Goal: Information Seeking & Learning: Learn about a topic

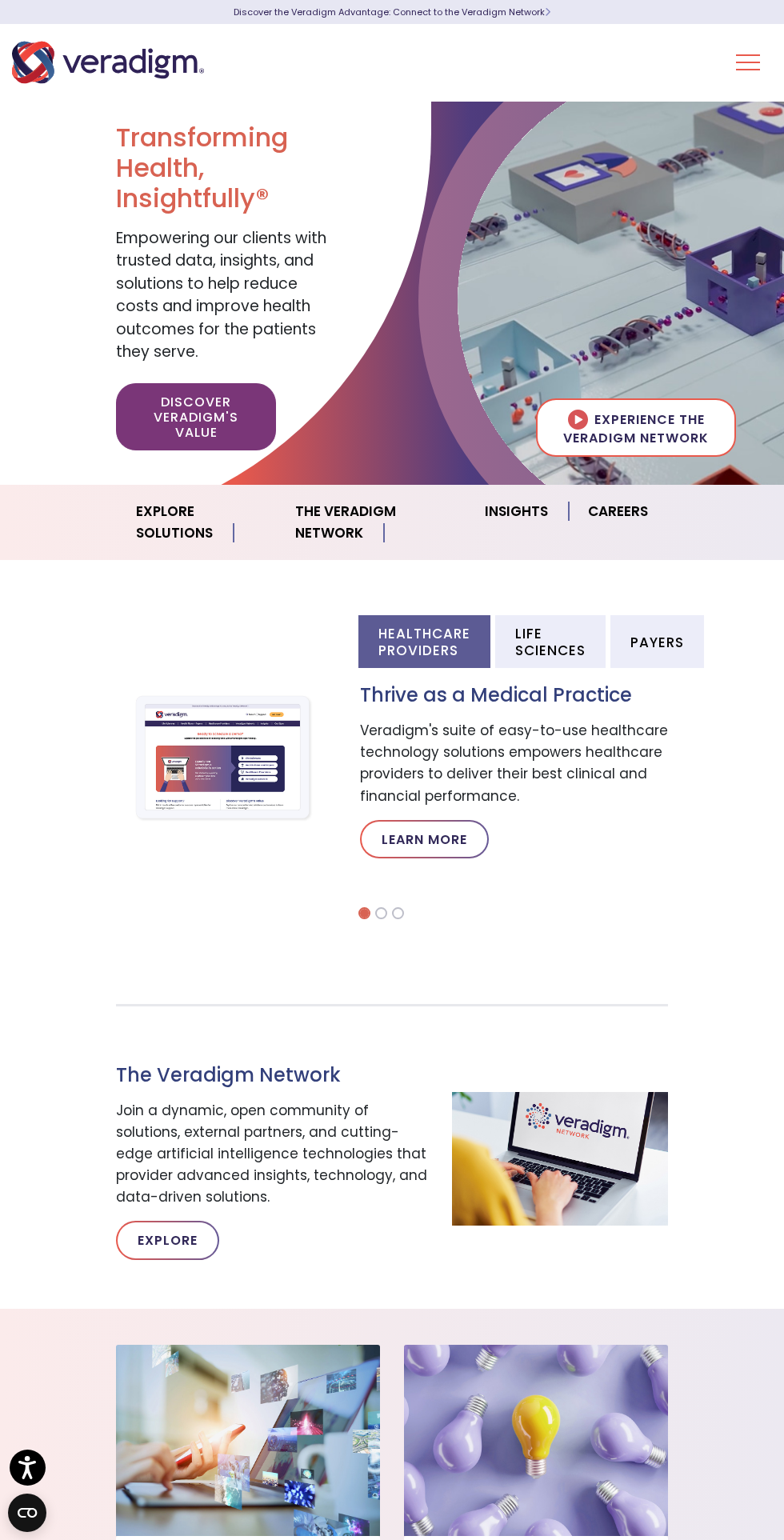
click at [748, 51] on button "Toggle Navigation Menu" at bounding box center [748, 61] width 24 height 41
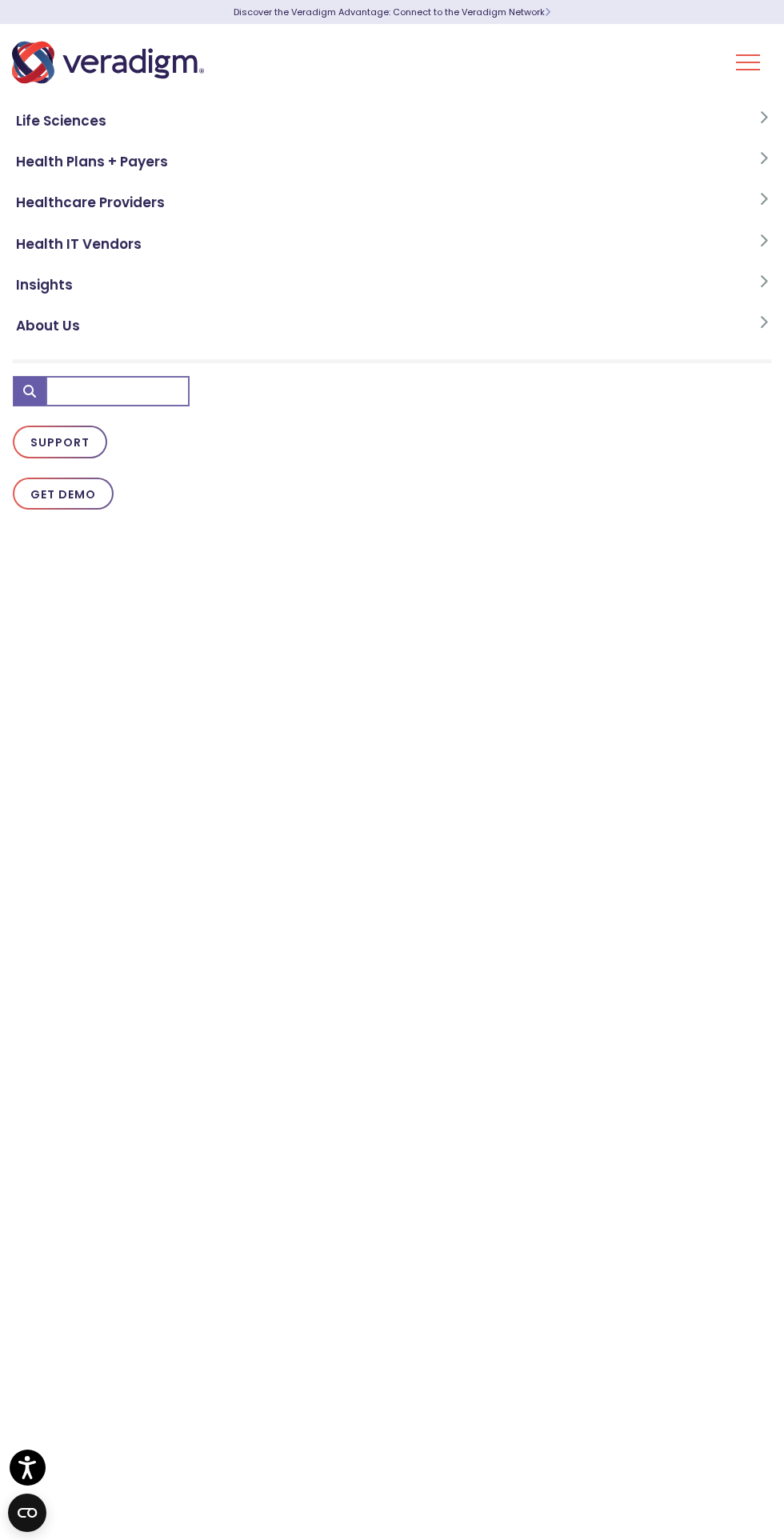
click at [36, 305] on link "Insights" at bounding box center [392, 285] width 758 height 40
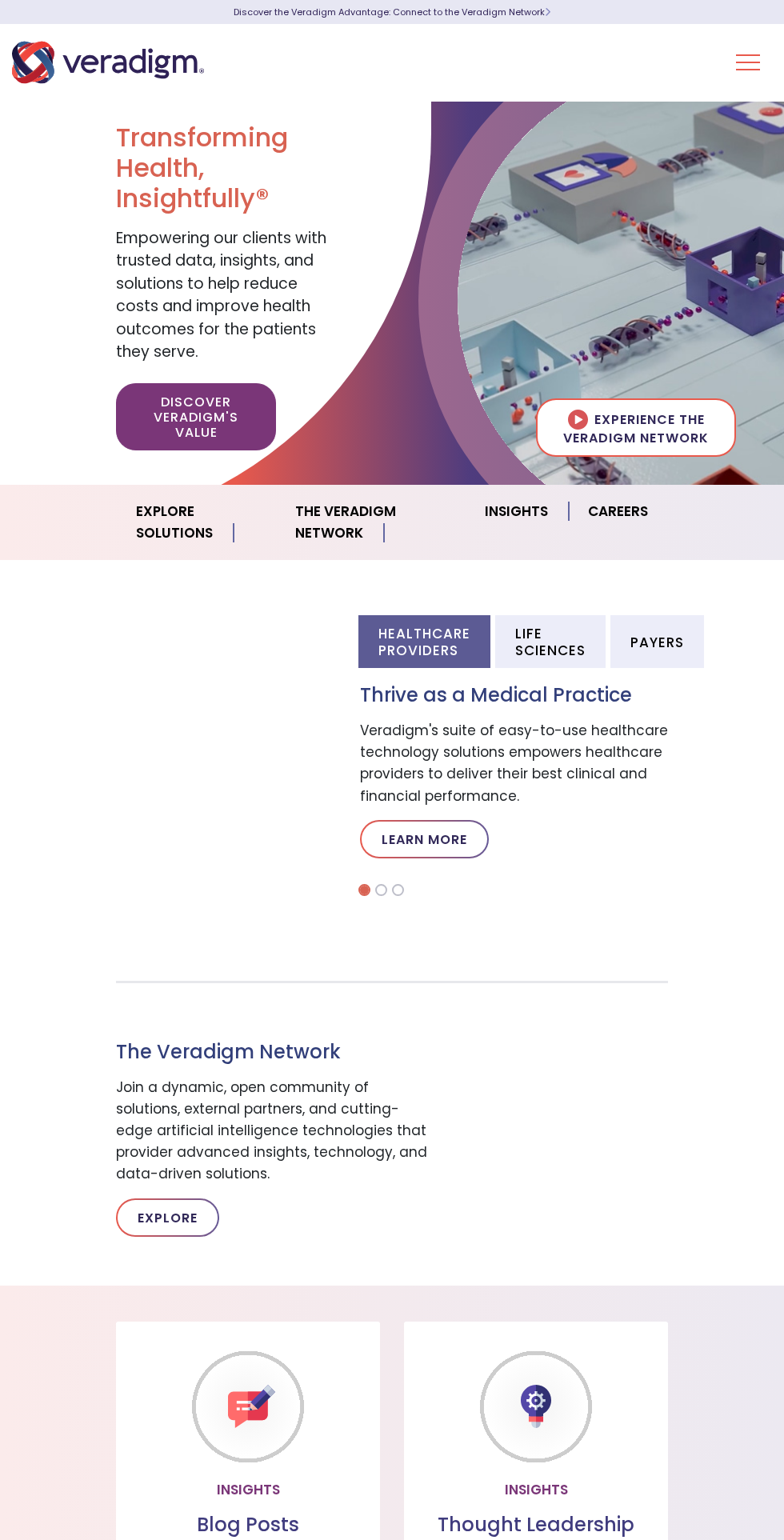
click at [743, 61] on button "Toggle Navigation Menu" at bounding box center [748, 61] width 24 height 41
click at [713, 67] on div "Life Sciences Health Plans + Payers Healthcare Providers Health IT Vendors Insi…" at bounding box center [392, 62] width 784 height 77
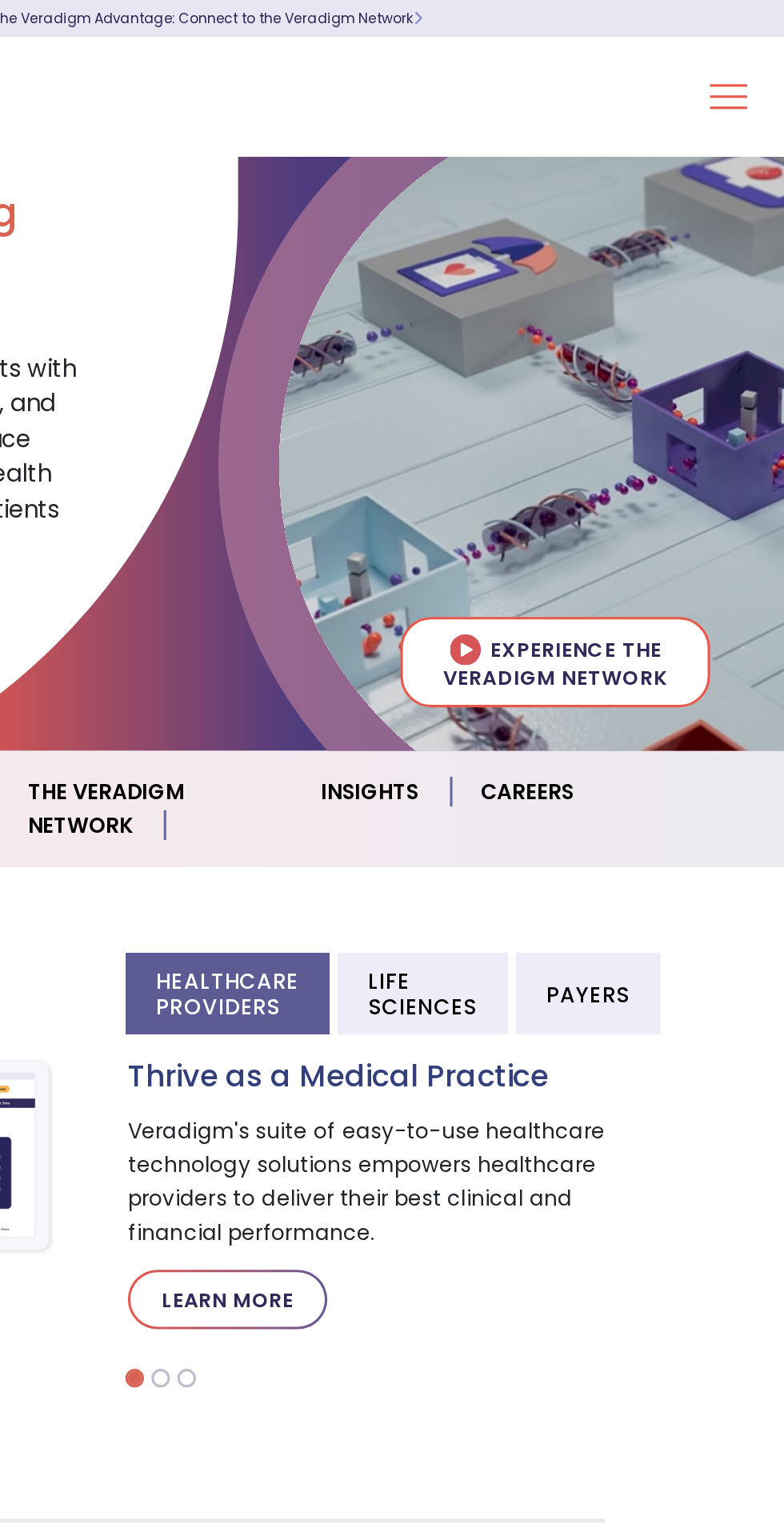
click at [747, 59] on button "Toggle Navigation Menu" at bounding box center [748, 61] width 24 height 41
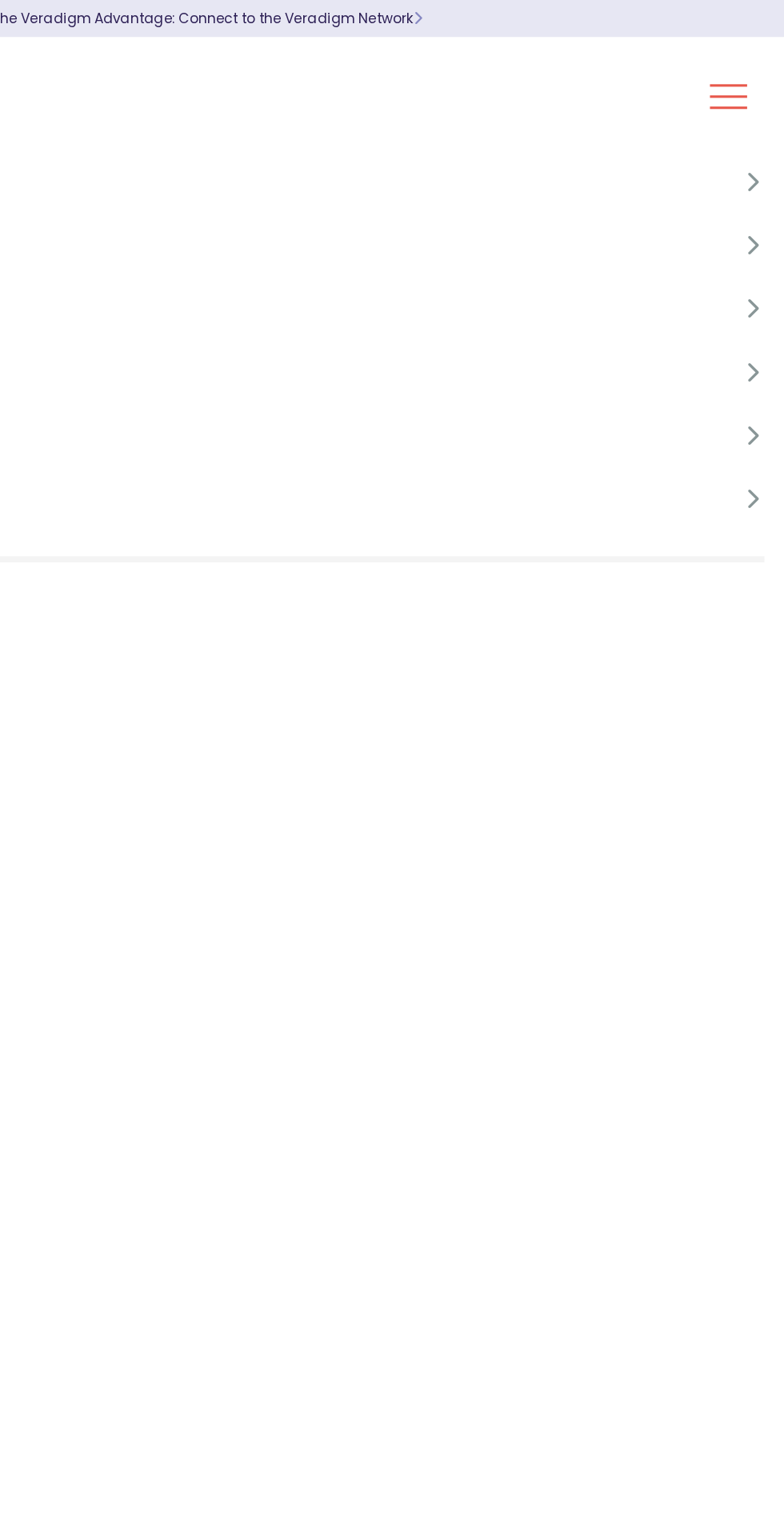
click at [736, 63] on button "Toggle Navigation Menu" at bounding box center [748, 61] width 24 height 41
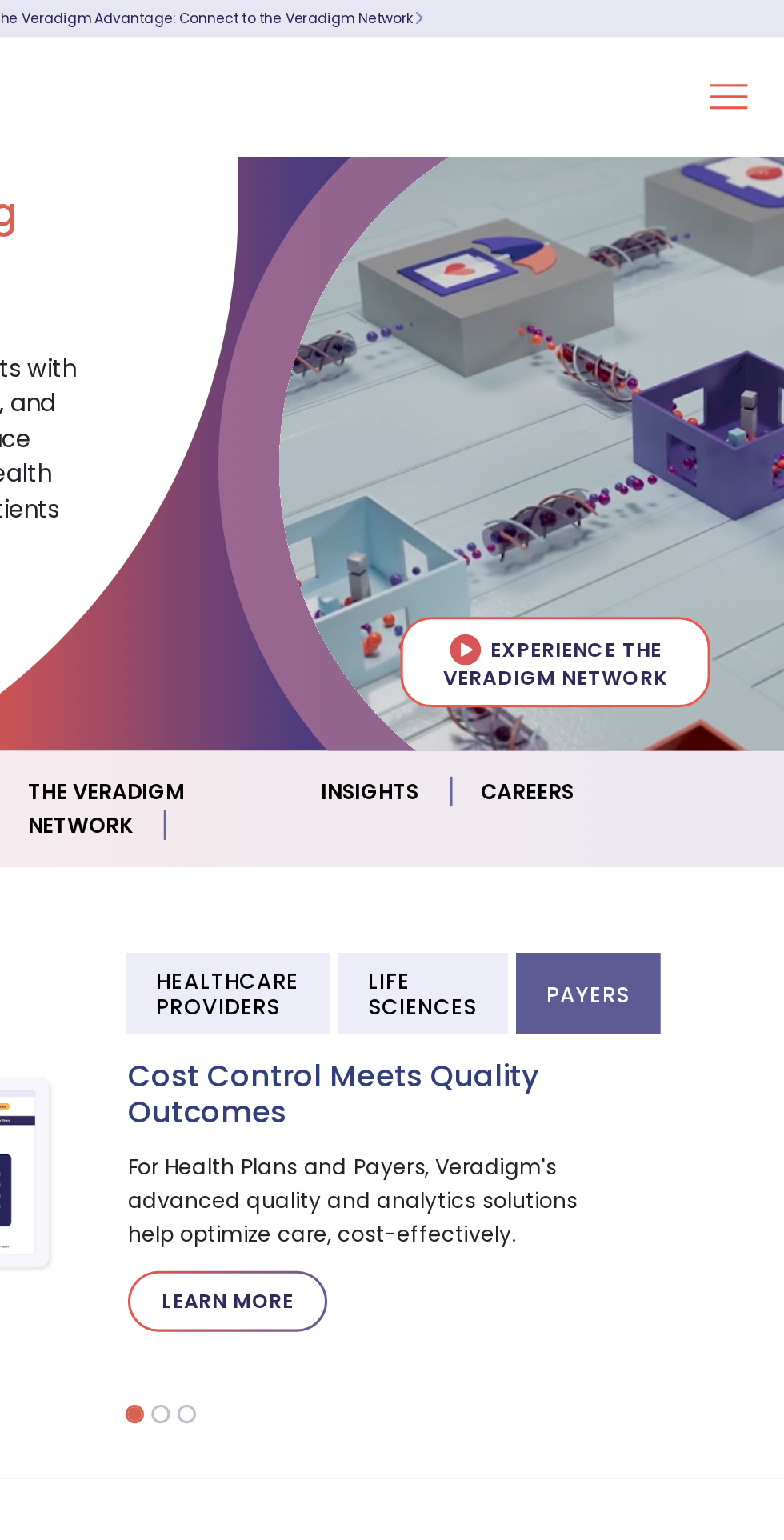
click at [749, 54] on button "Toggle Navigation Menu" at bounding box center [748, 61] width 24 height 41
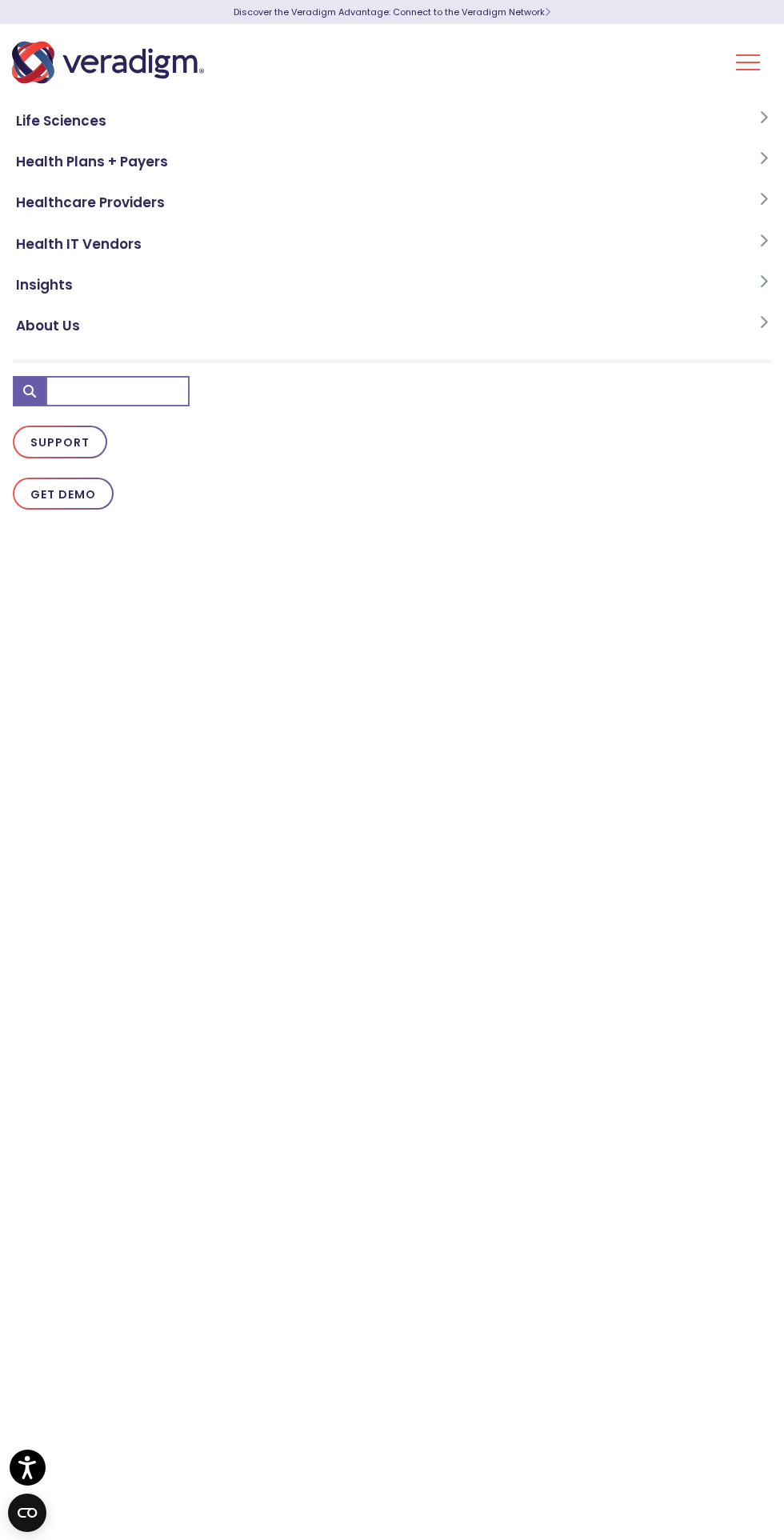
click at [79, 328] on link "About Us" at bounding box center [392, 326] width 758 height 40
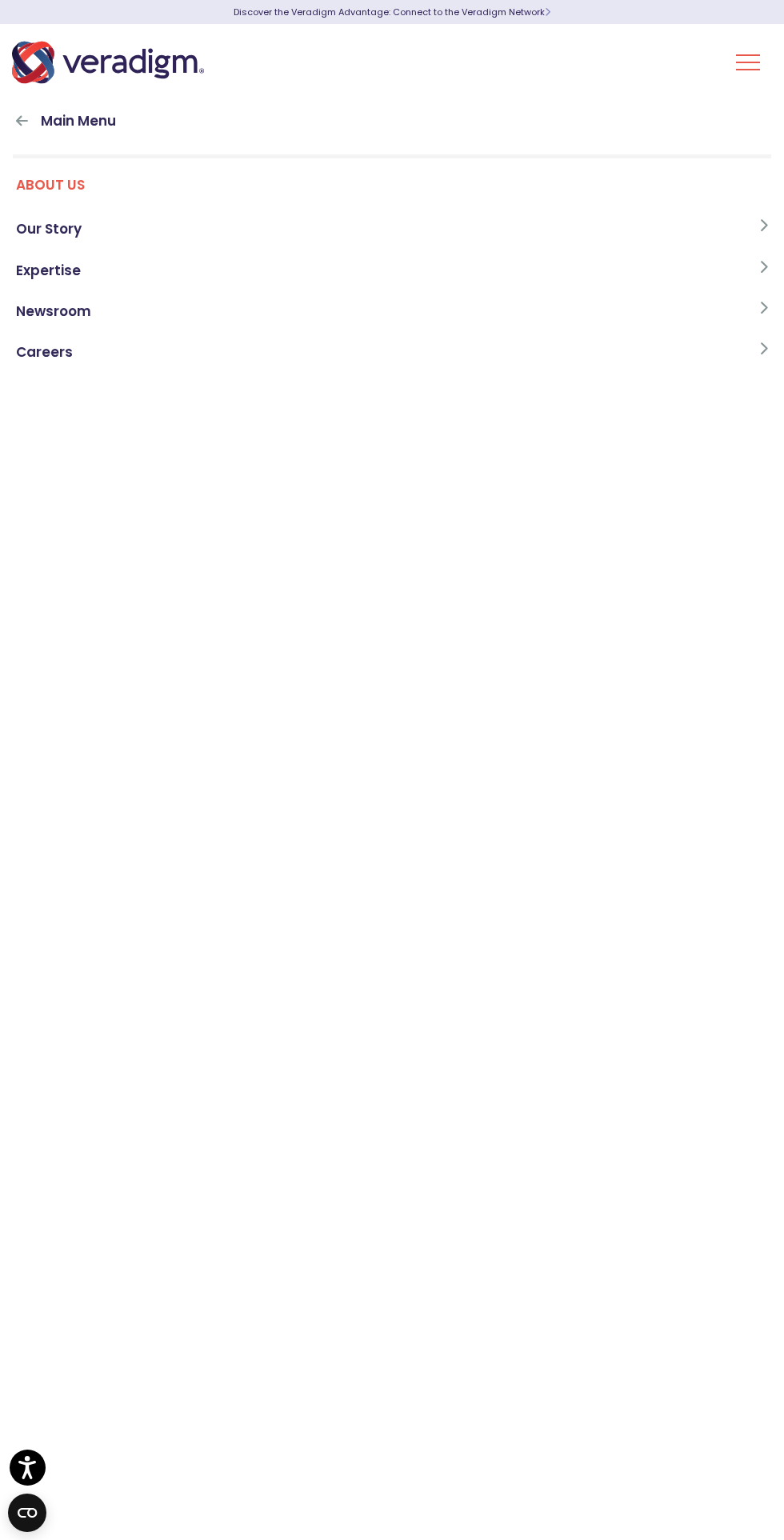
click at [260, 243] on link "Our Story" at bounding box center [392, 229] width 758 height 40
click at [286, 235] on link "Who We Are" at bounding box center [392, 229] width 758 height 40
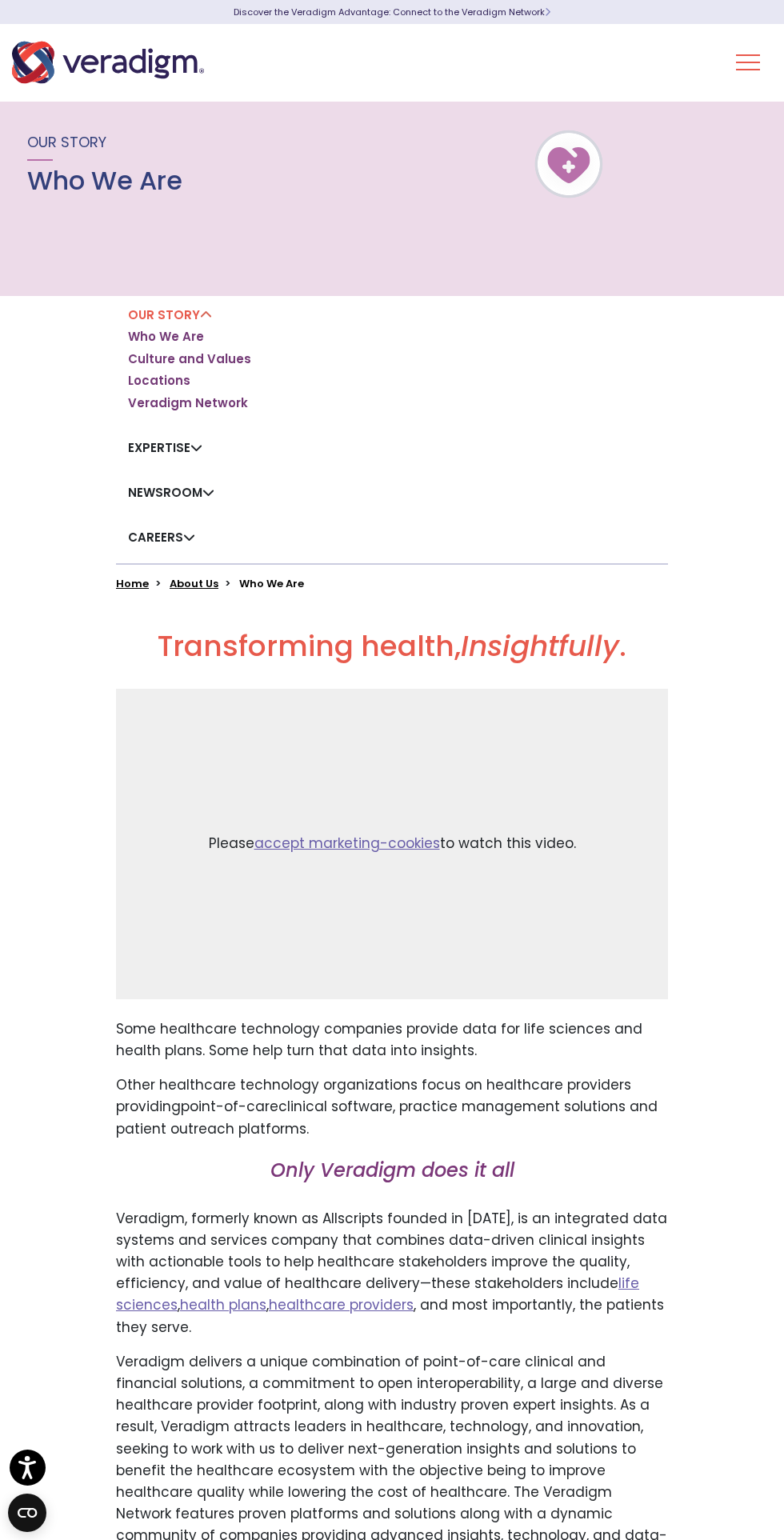
click at [736, 53] on button "Toggle Navigation Menu" at bounding box center [748, 61] width 24 height 41
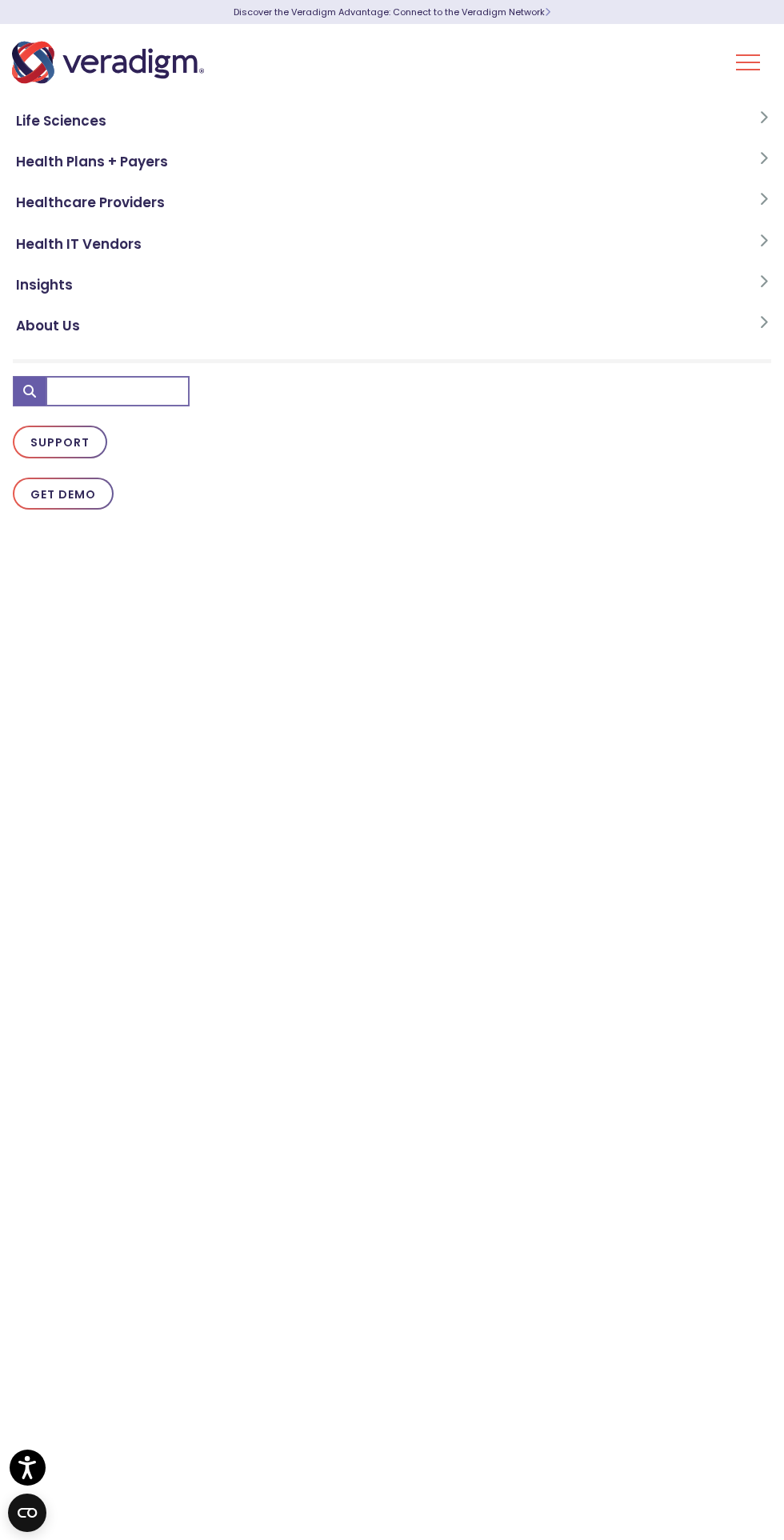
click at [92, 330] on link "About Us" at bounding box center [392, 326] width 758 height 40
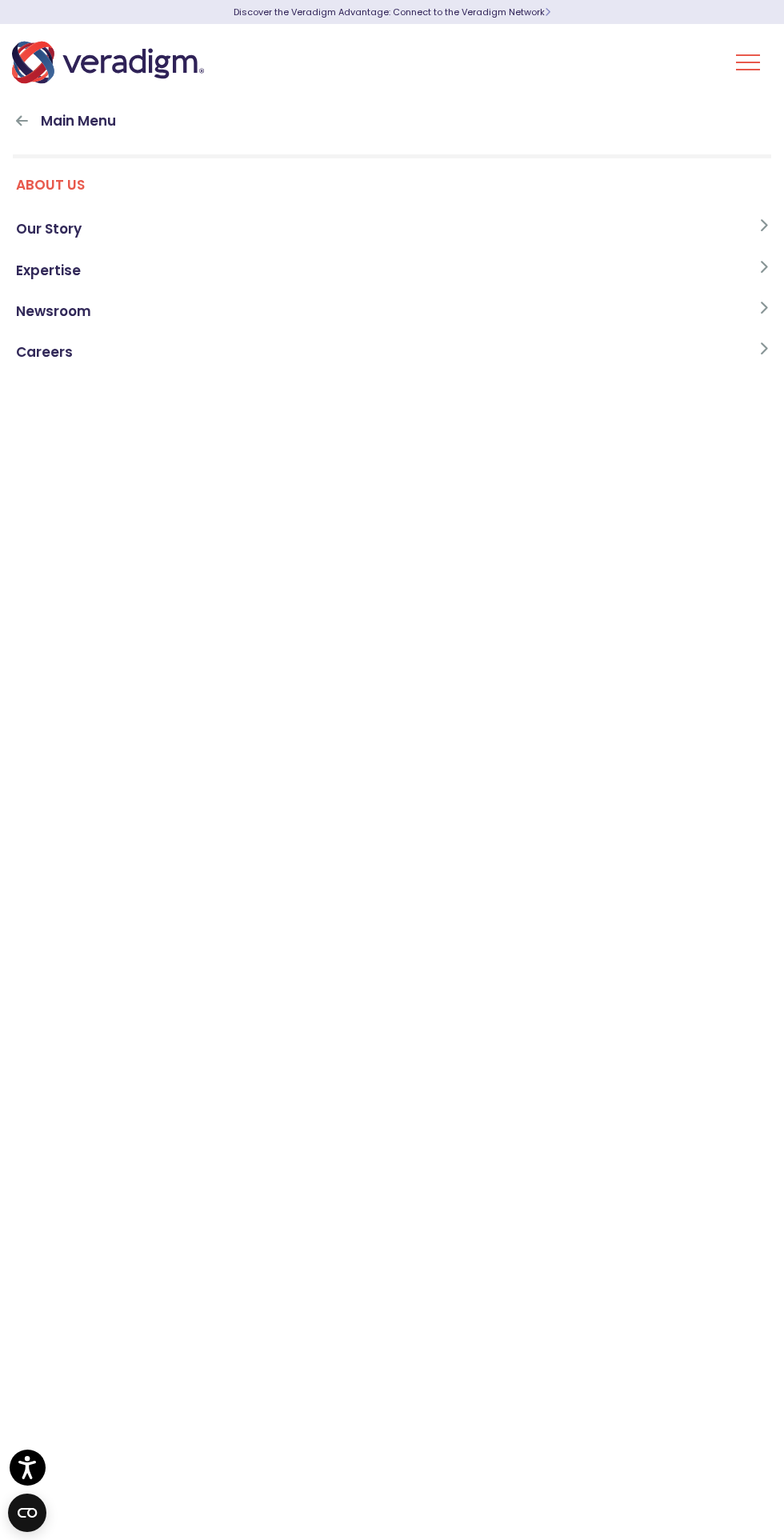
click at [197, 235] on link "Our Story" at bounding box center [392, 229] width 758 height 40
click at [221, 325] on link "Locations" at bounding box center [392, 312] width 758 height 40
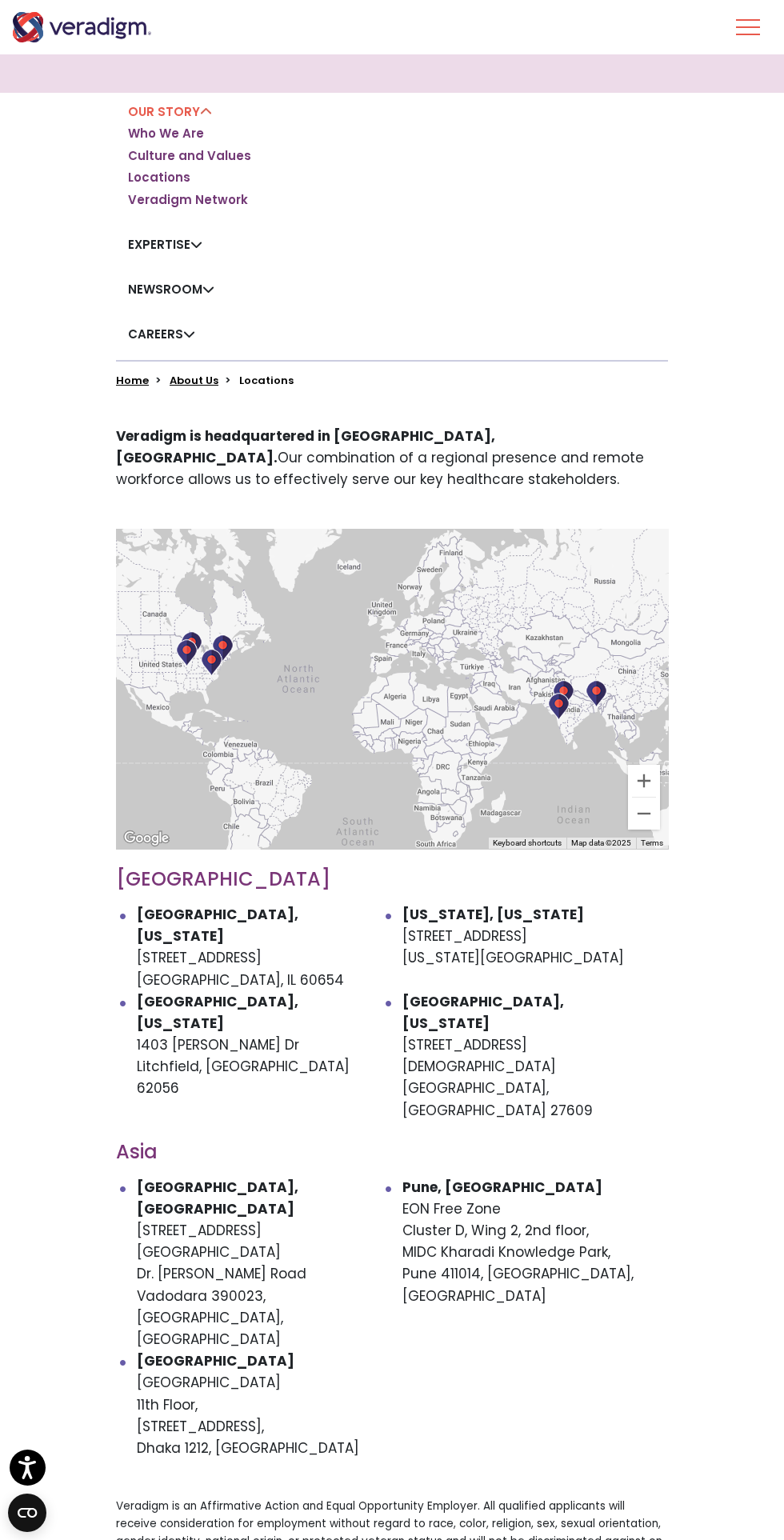
scroll to position [193, 0]
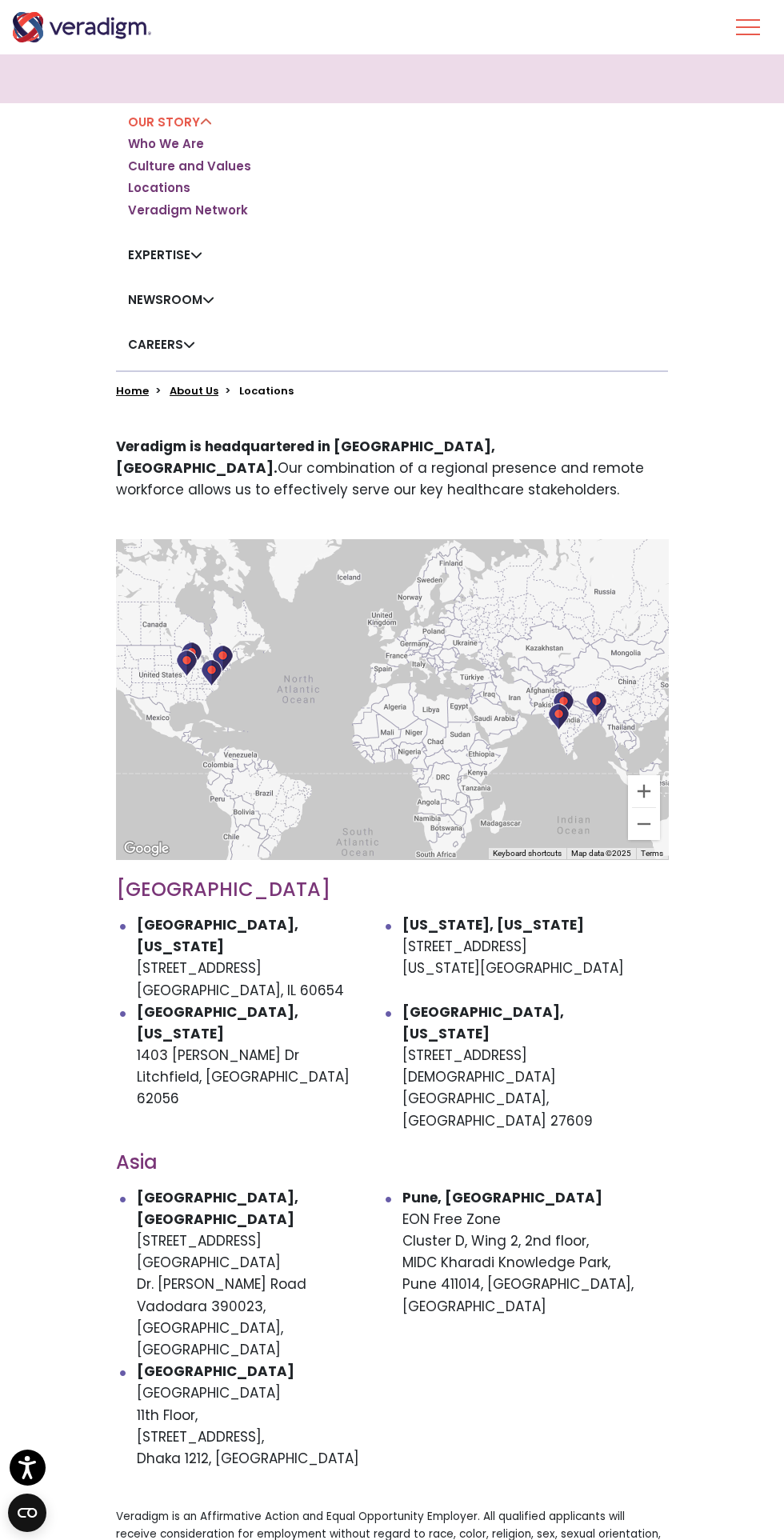
click at [197, 391] on link "About Us" at bounding box center [193, 391] width 49 height 16
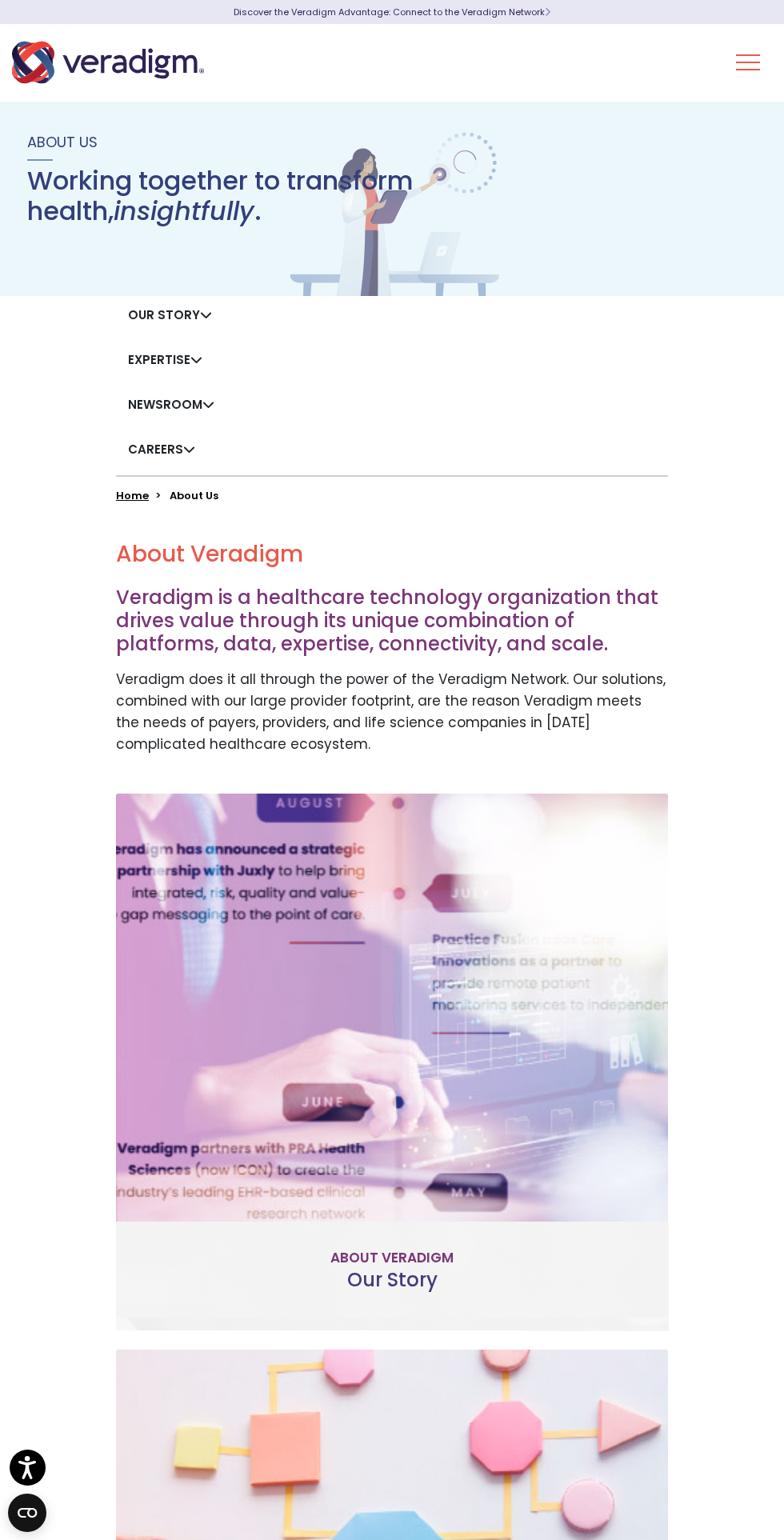
click at [92, 360] on div "Our Story Who We Are Culture and Values Locations Veradigm Network Expertise Ho…" at bounding box center [392, 399] width 784 height 206
click at [172, 360] on link "Expertise" at bounding box center [165, 360] width 74 height 17
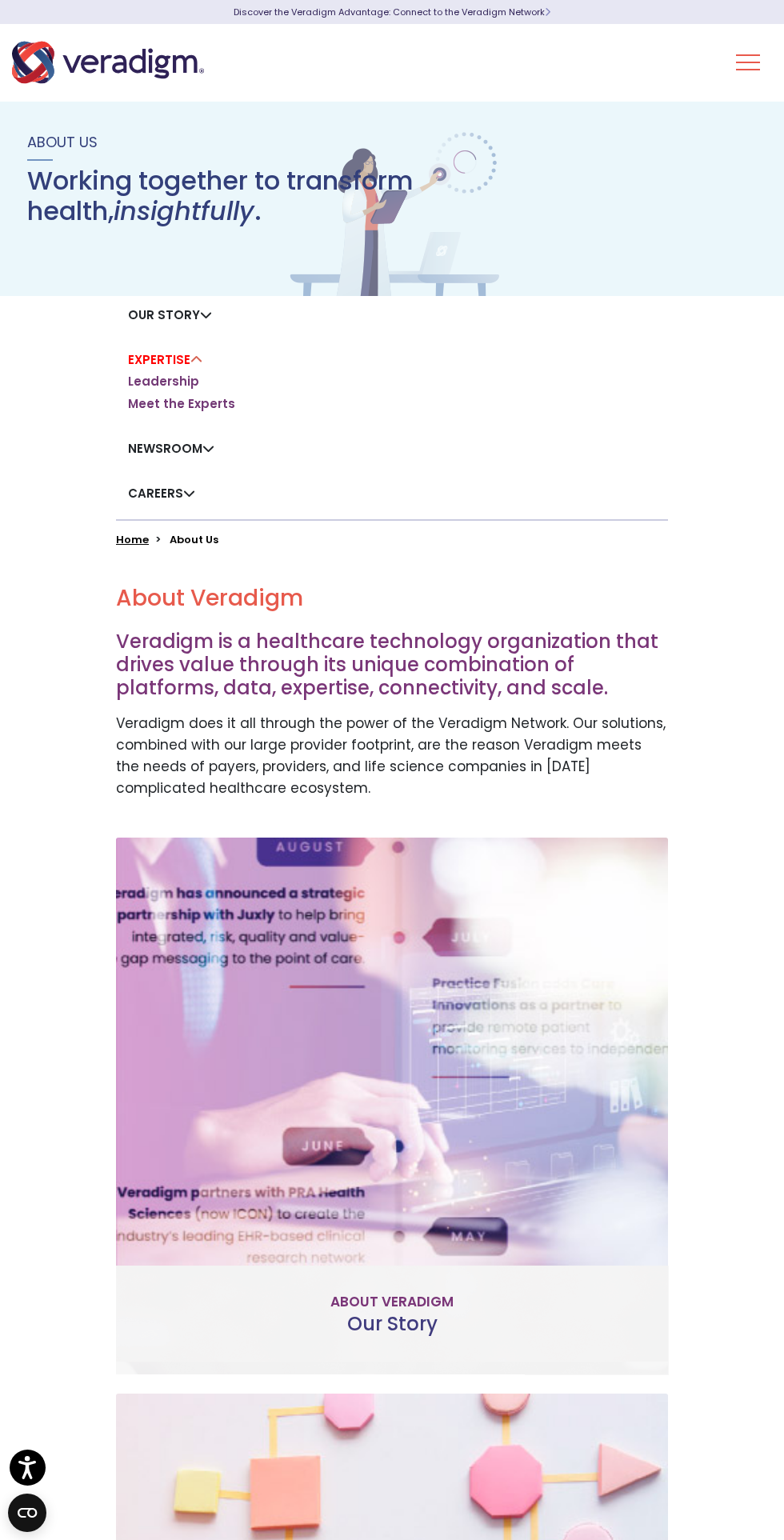
click at [155, 404] on link "Meet the Experts" at bounding box center [182, 404] width 107 height 16
click at [148, 397] on link "Meet the Experts" at bounding box center [182, 404] width 107 height 16
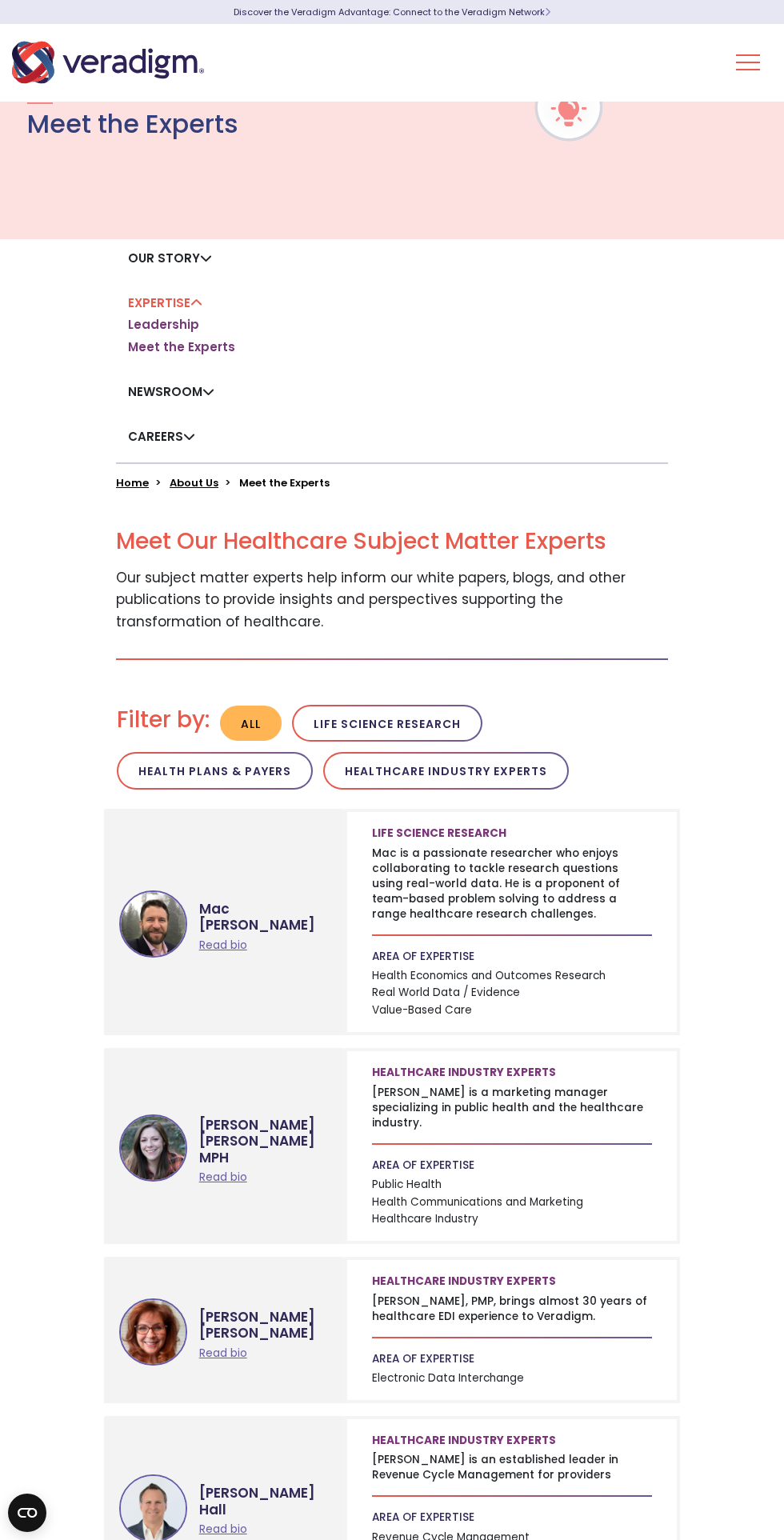
scroll to position [63, 0]
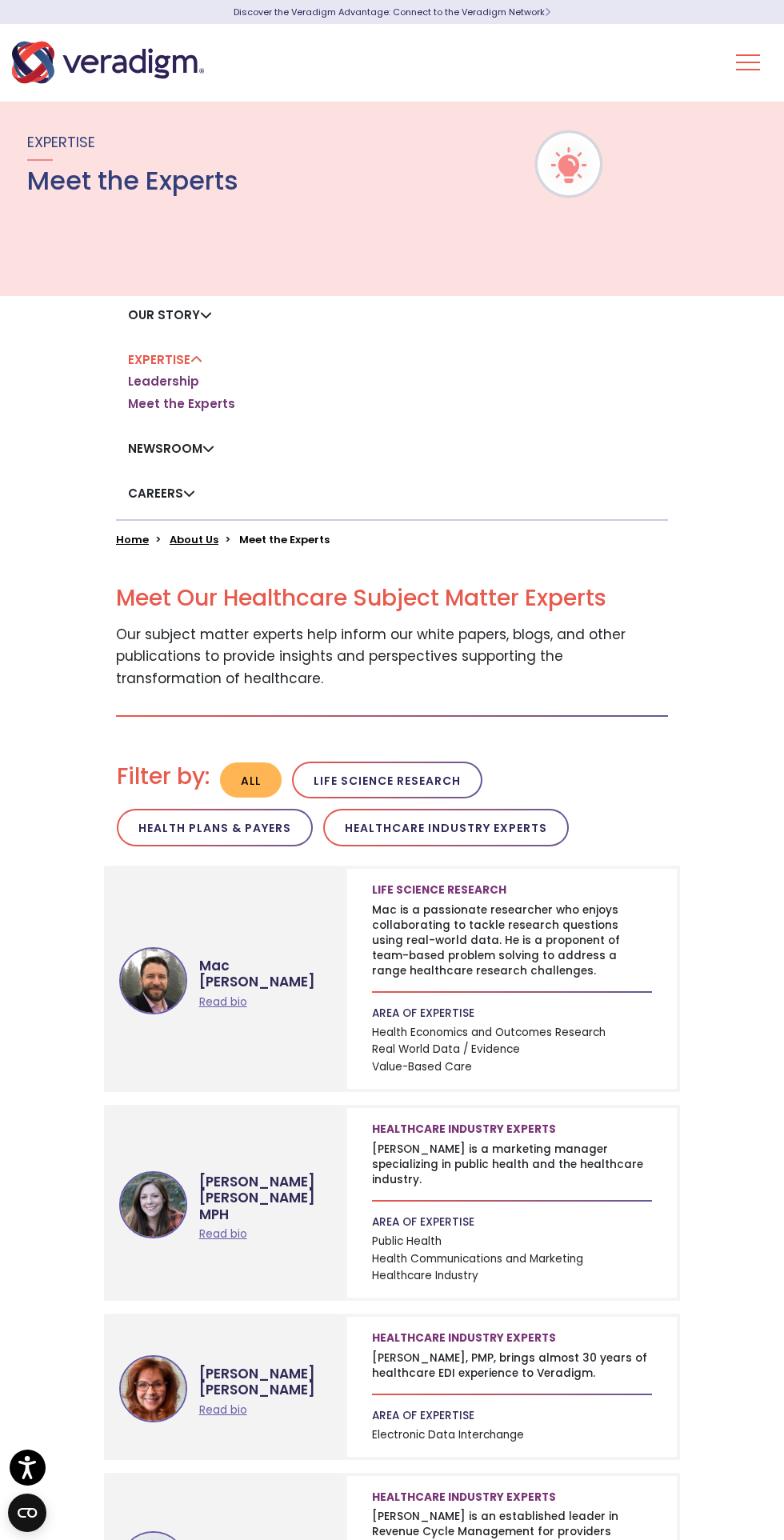
click at [146, 385] on link "Leadership" at bounding box center [164, 381] width 72 height 16
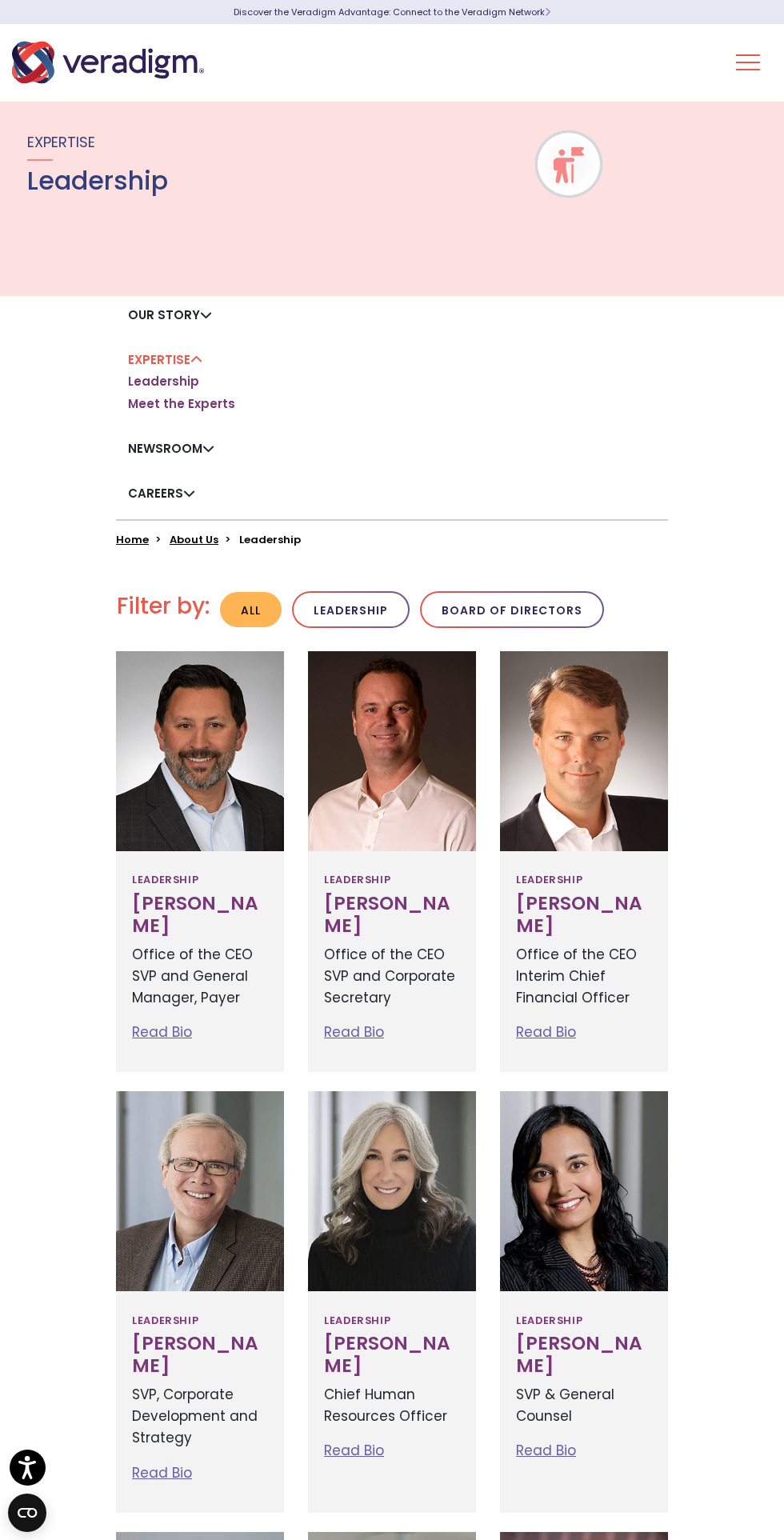
click at [740, 77] on button "Toggle Navigation Menu" at bounding box center [748, 61] width 24 height 41
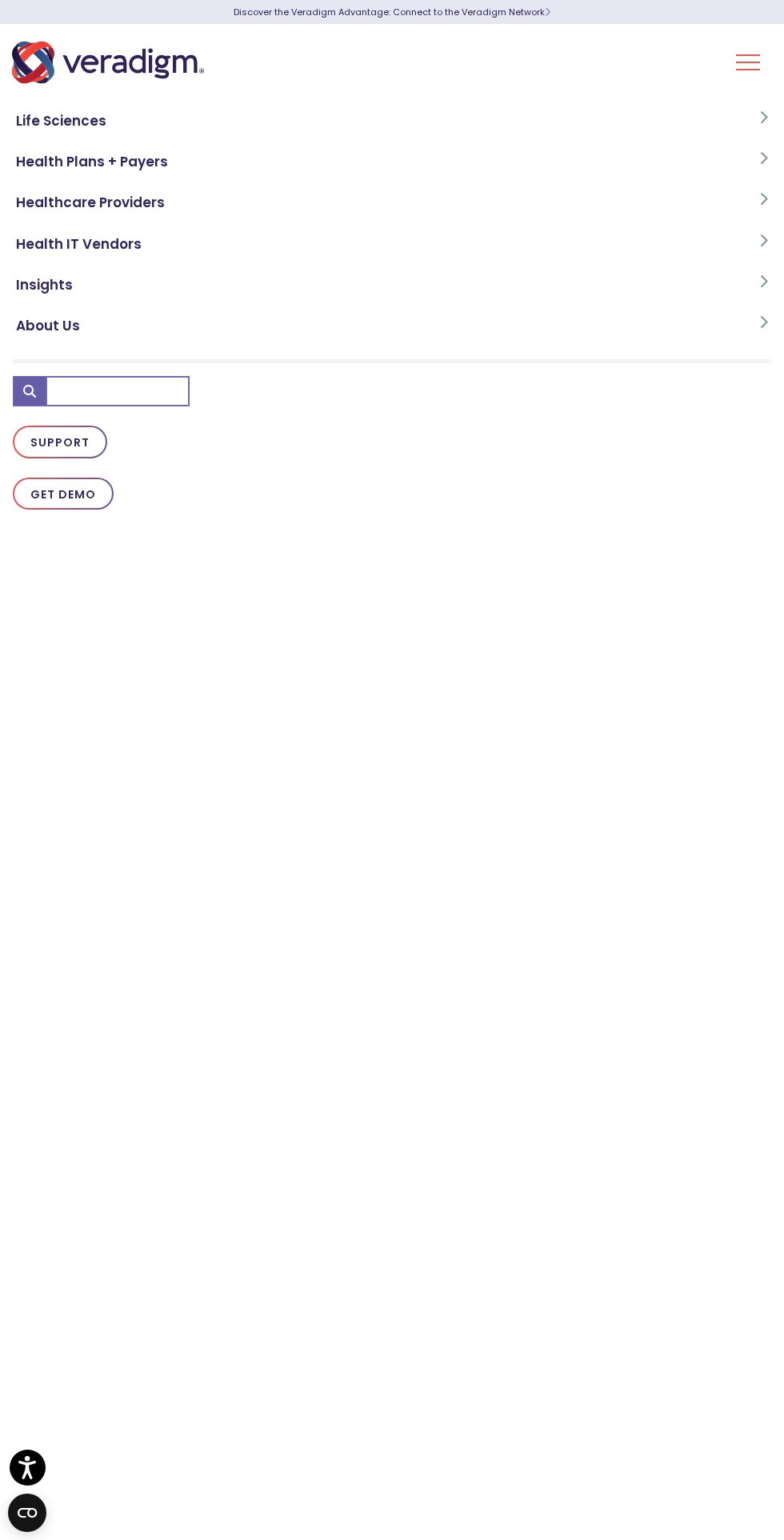
click at [146, 330] on link "About Us" at bounding box center [392, 326] width 758 height 40
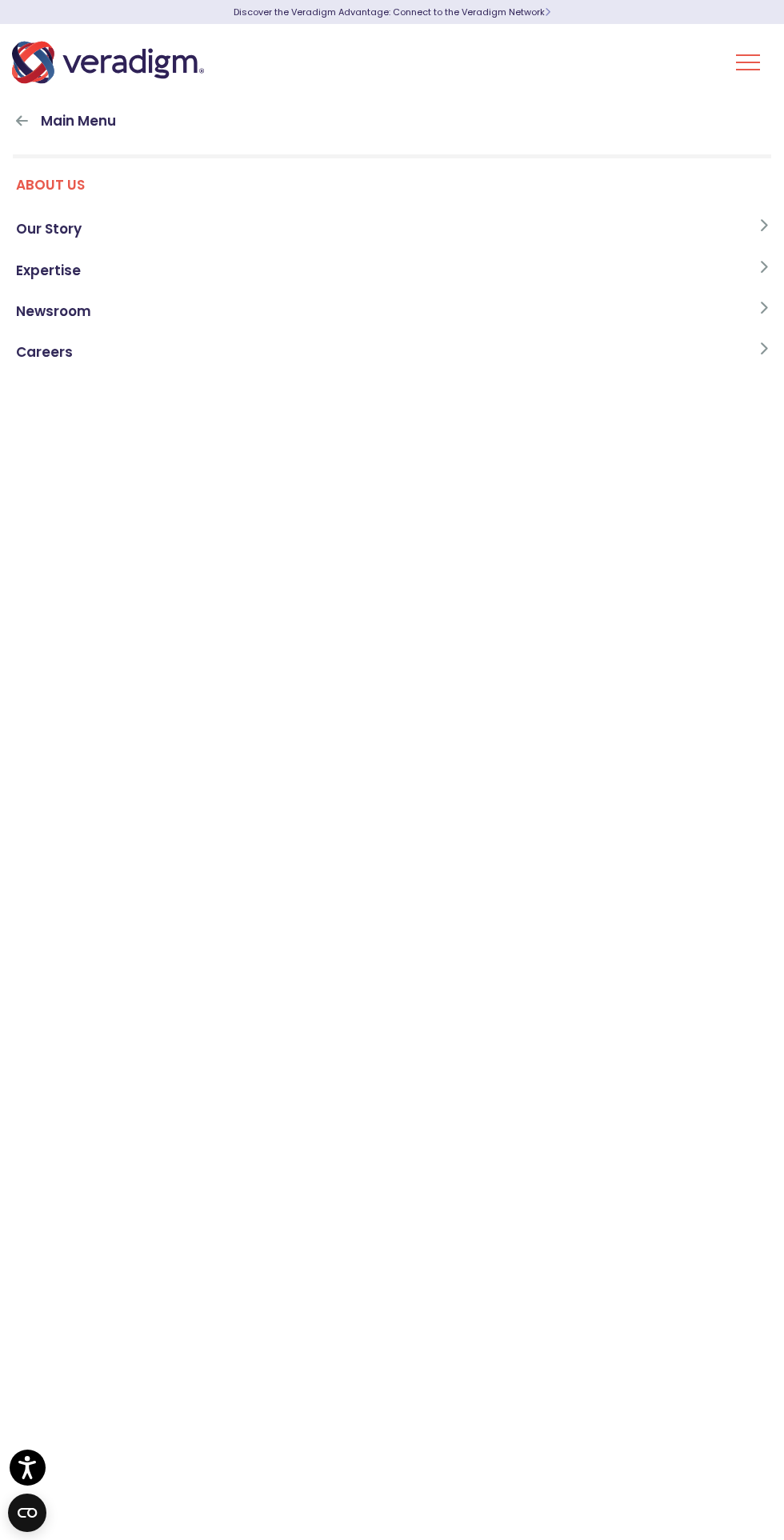
click at [227, 238] on link "Our Story" at bounding box center [392, 229] width 758 height 40
click at [243, 360] on link "Veradigm Network" at bounding box center [392, 352] width 758 height 40
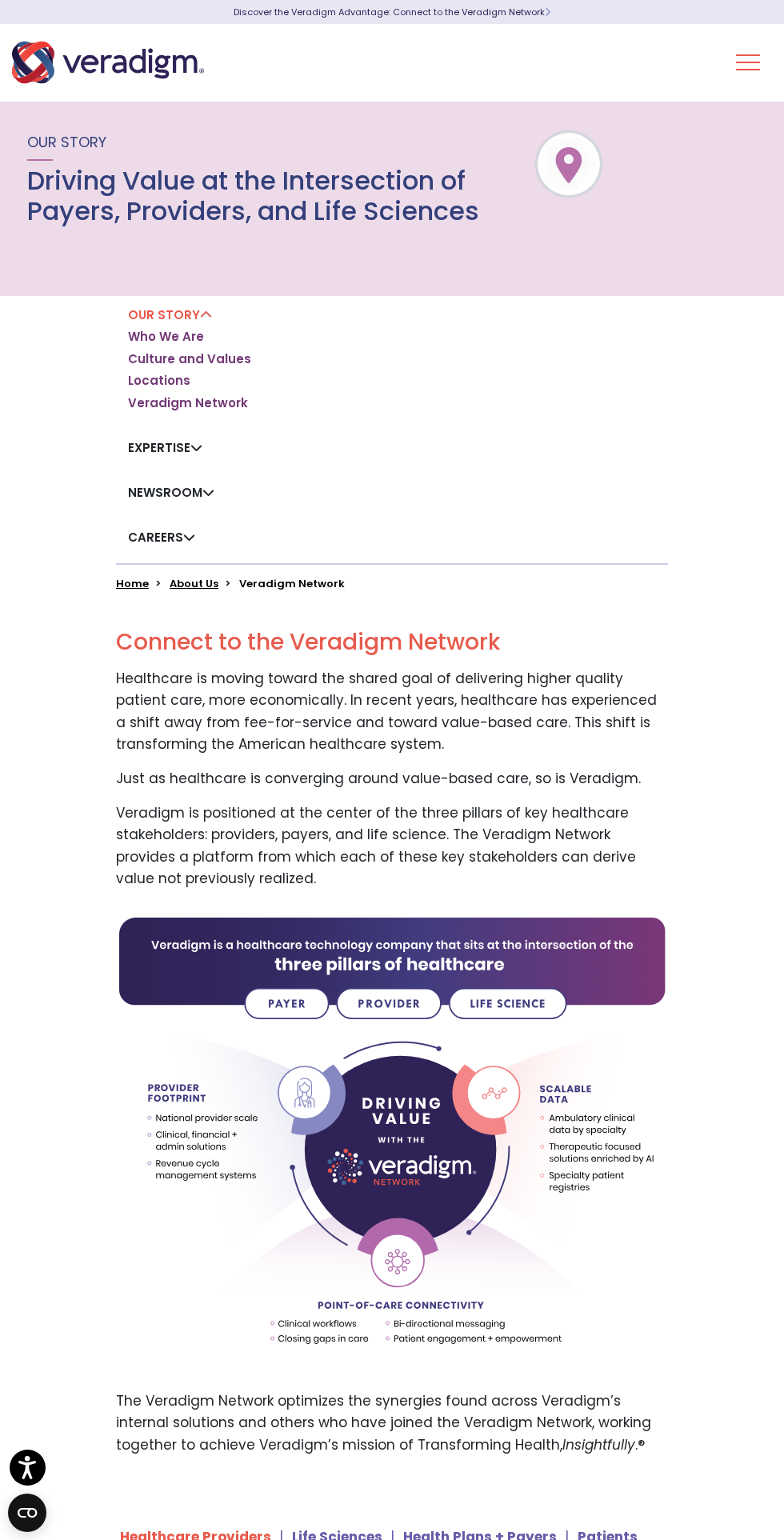
click at [173, 537] on link "Careers" at bounding box center [161, 537] width 67 height 17
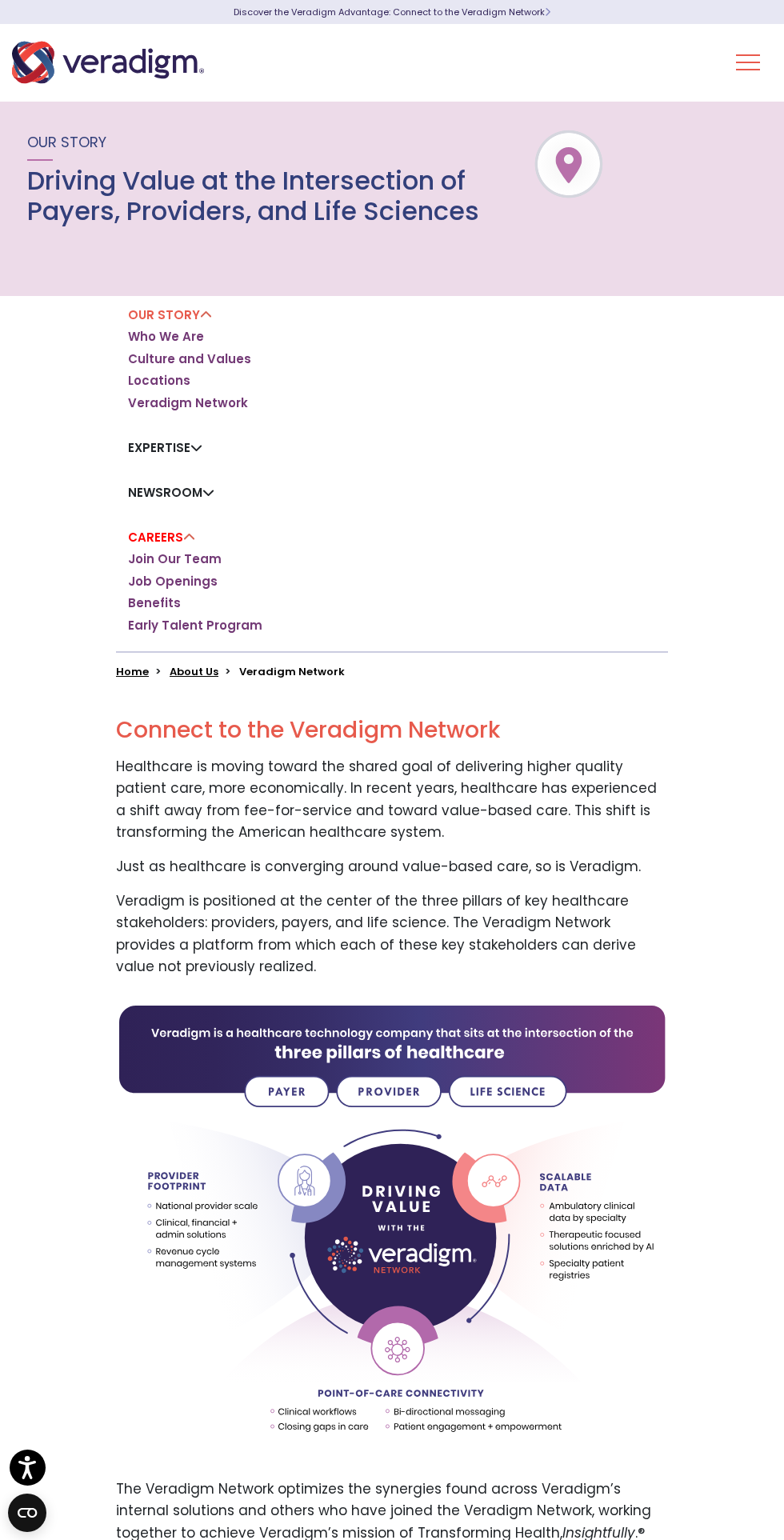
click at [202, 581] on link "Job Openings" at bounding box center [173, 582] width 90 height 16
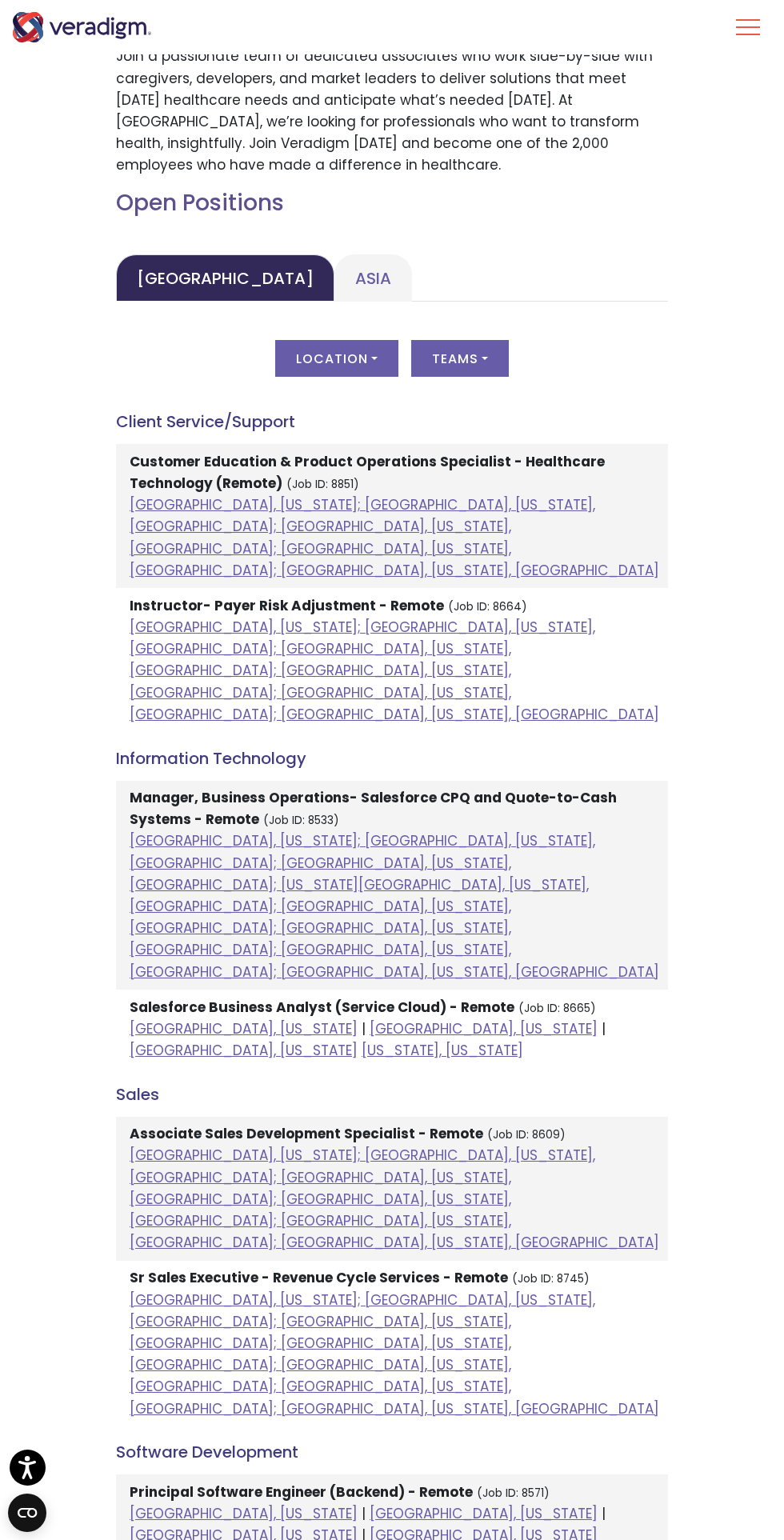
scroll to position [733, 0]
click at [373, 359] on button "Location" at bounding box center [337, 360] width 123 height 37
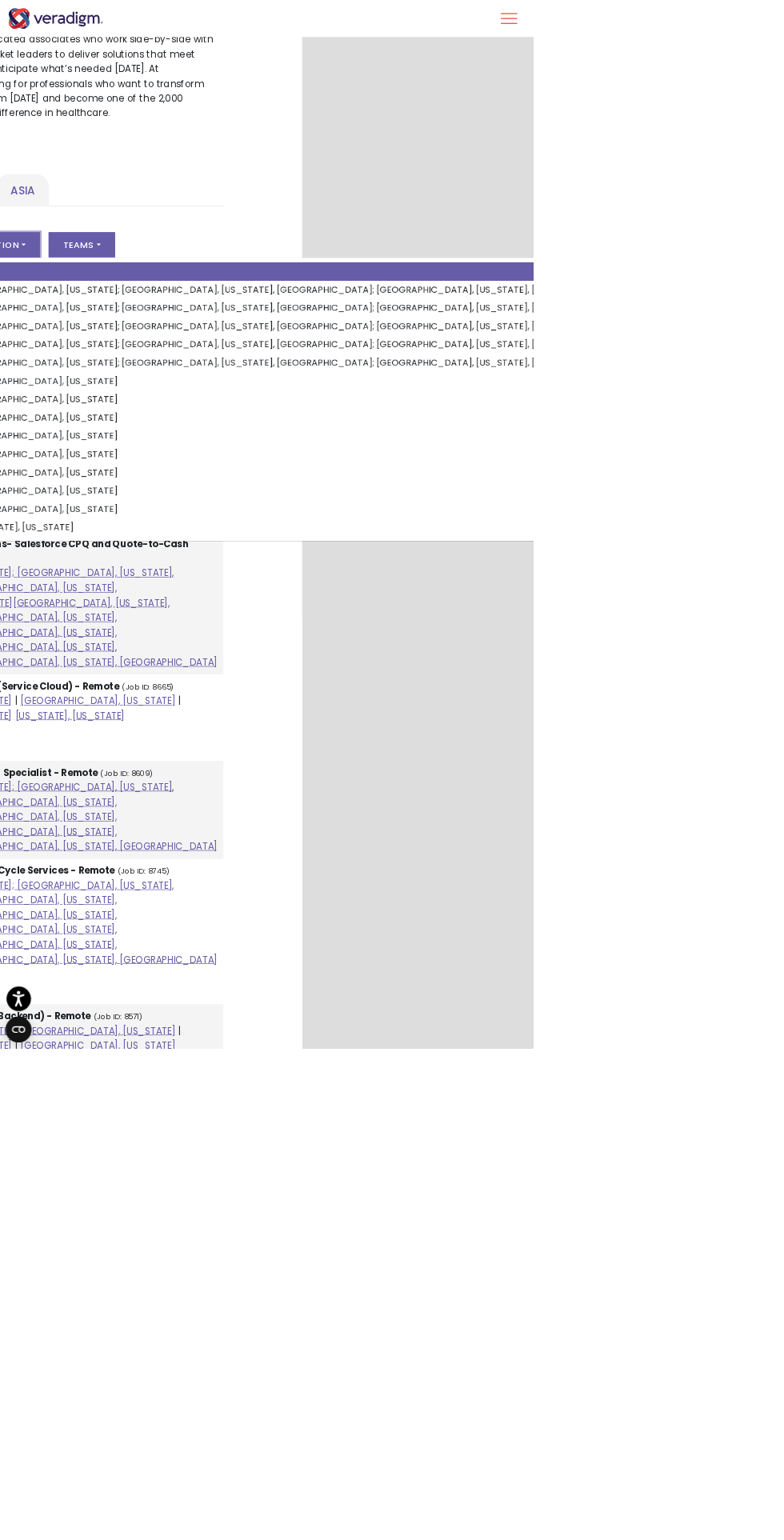
scroll to position [733, 342]
click at [141, 359] on button "Teams" at bounding box center [117, 360] width 97 height 37
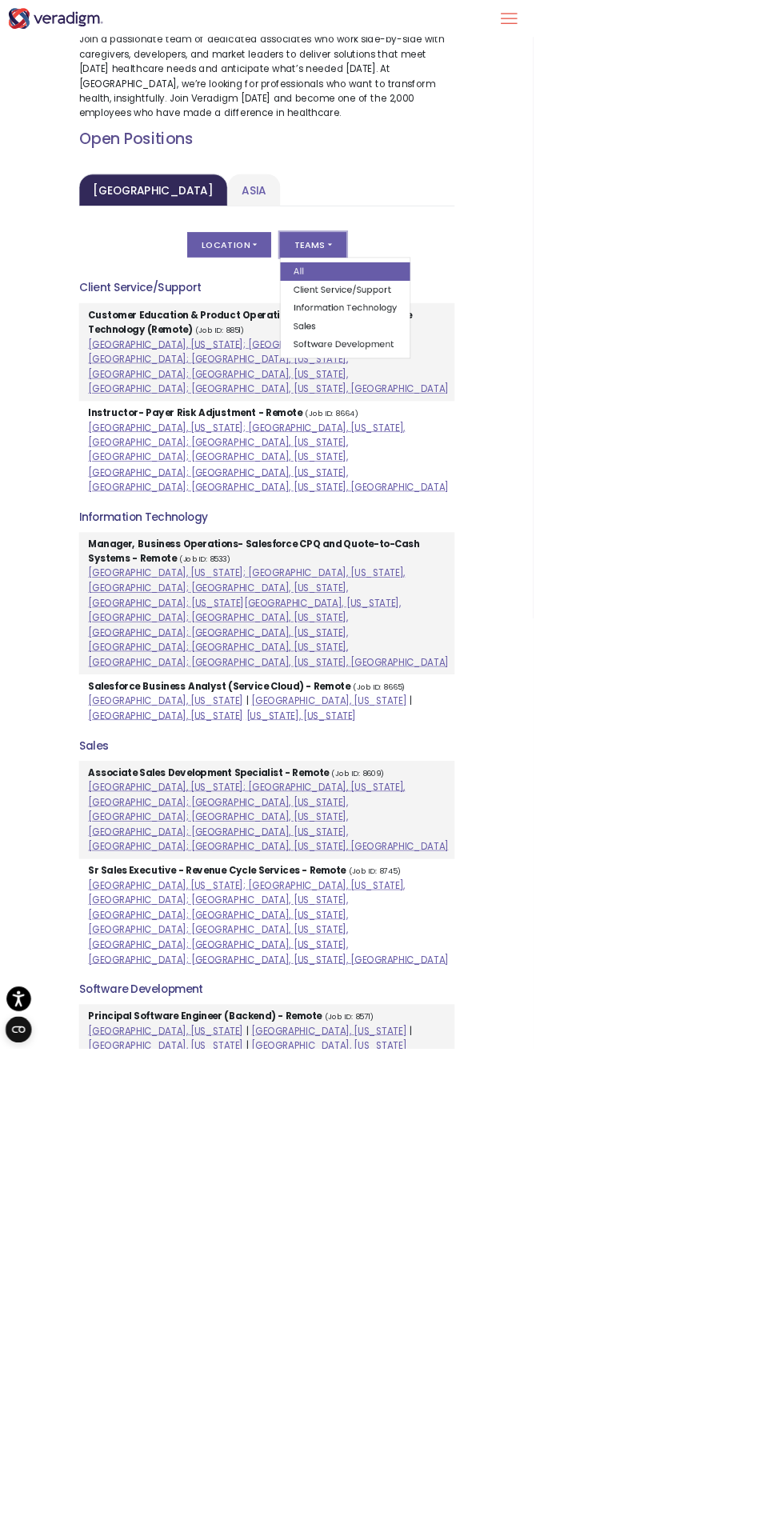
scroll to position [733, 0]
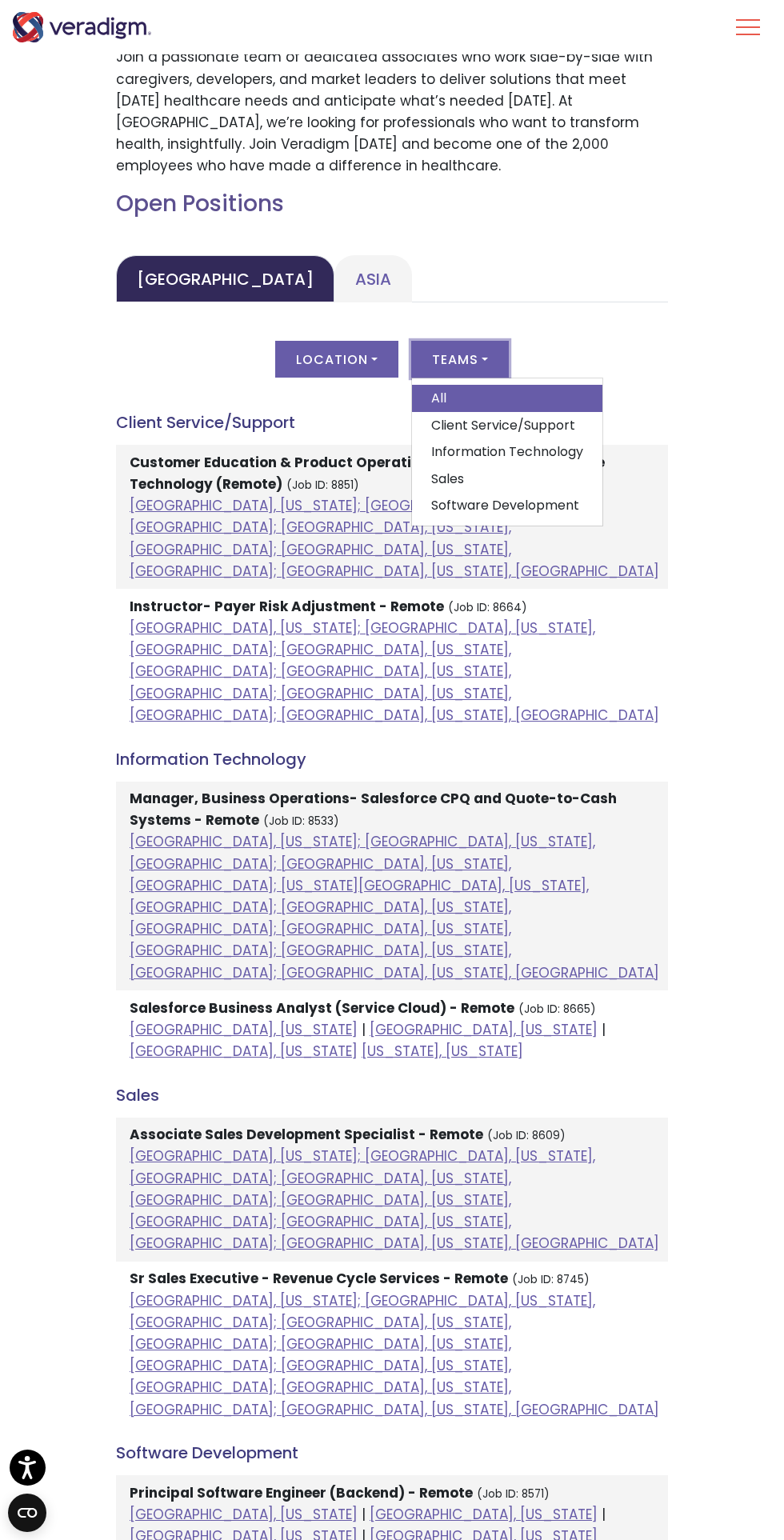
click at [561, 505] on link "Software Development" at bounding box center [507, 506] width 191 height 28
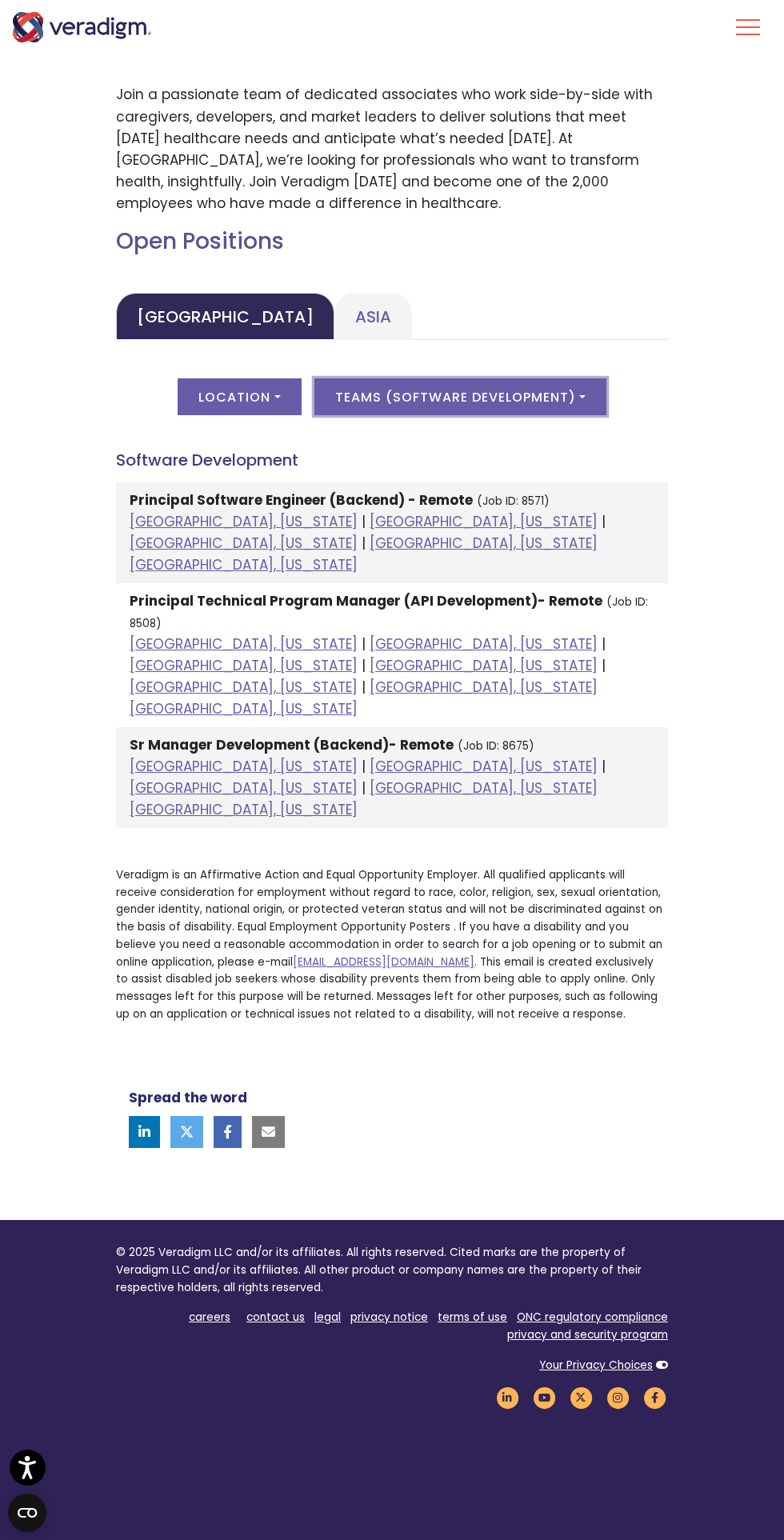
click at [563, 410] on button "Teams ( Software Development )" at bounding box center [460, 397] width 292 height 37
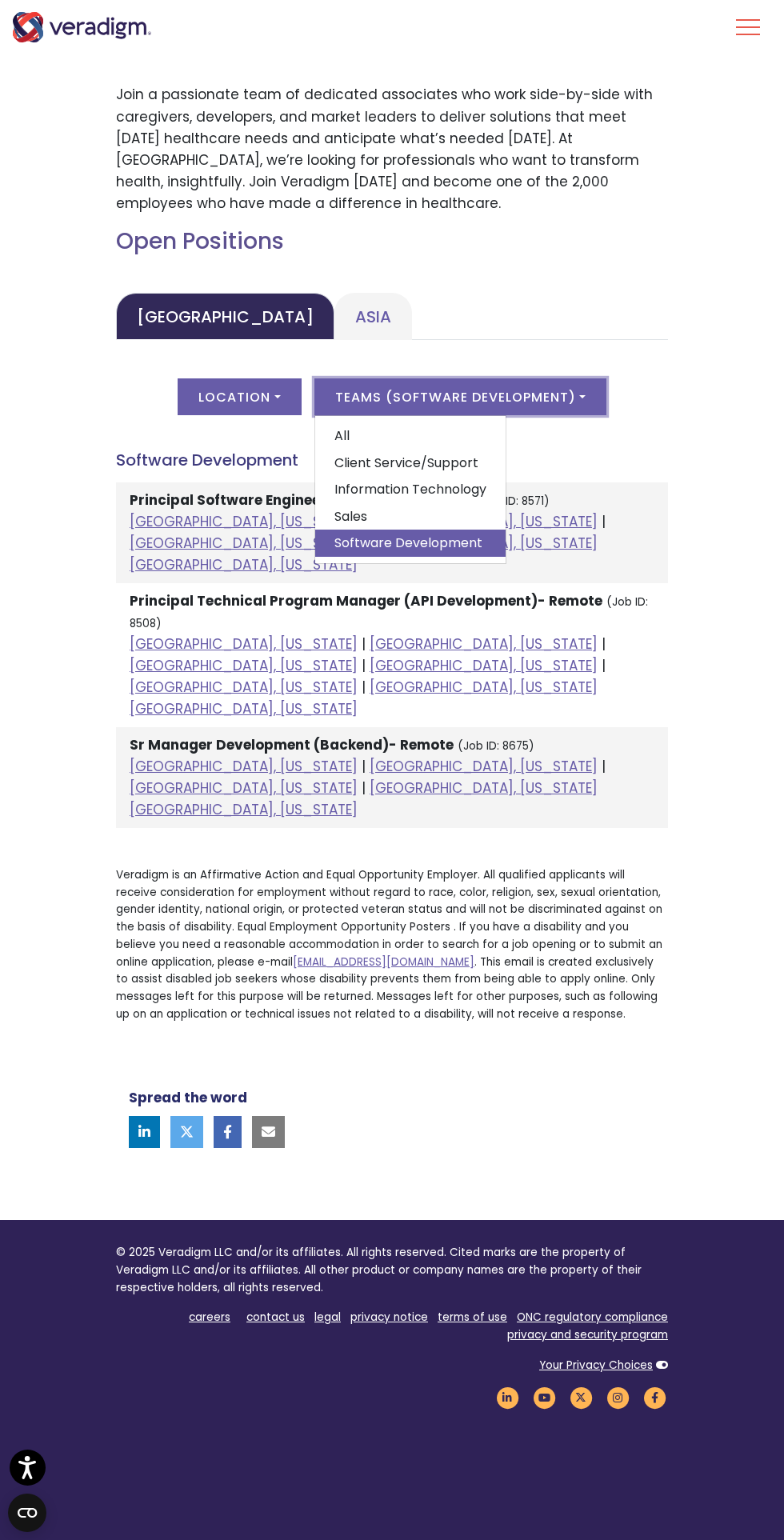
click at [459, 482] on link "Information Technology" at bounding box center [411, 490] width 191 height 28
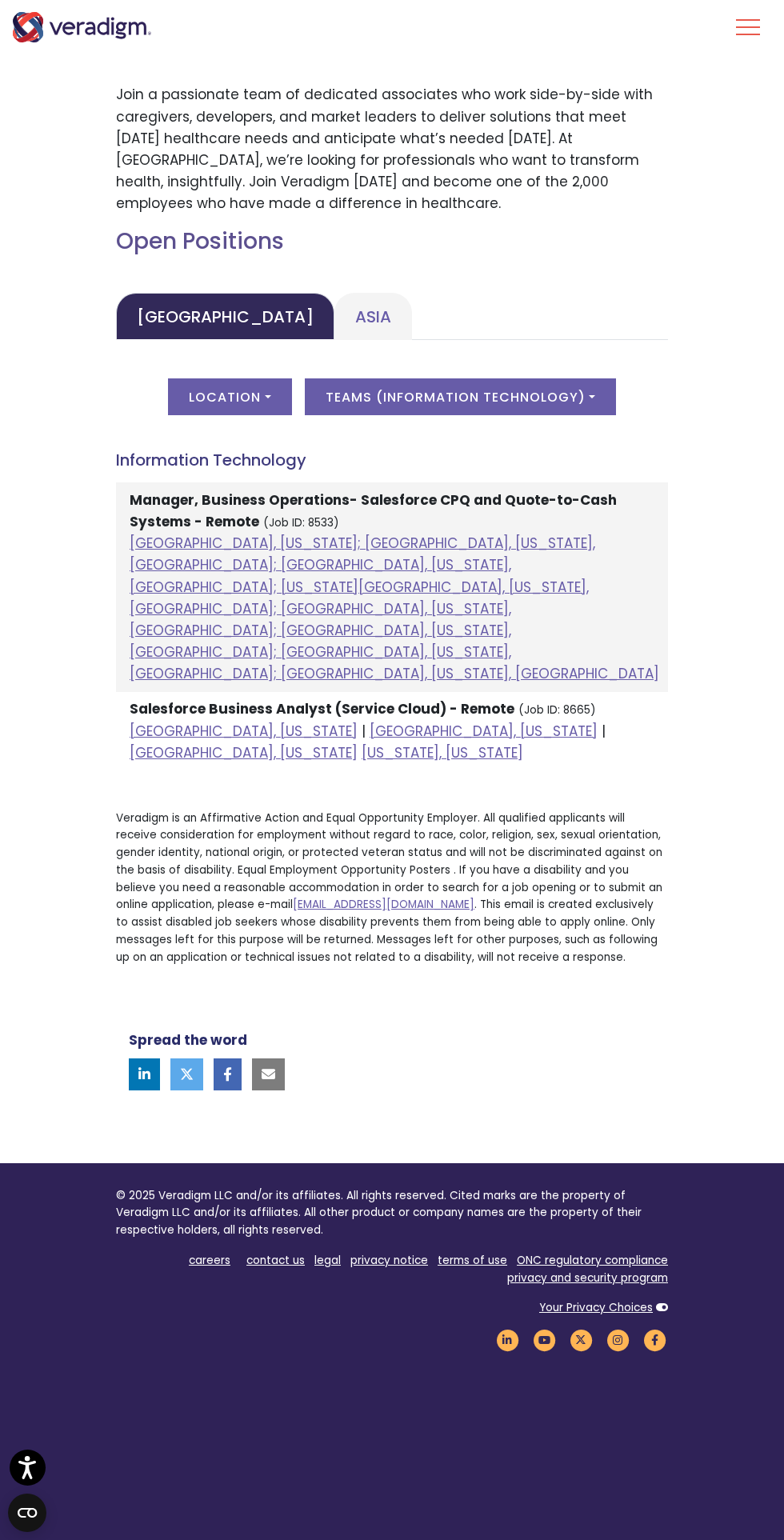
scroll to position [660, 0]
